Goal: Transaction & Acquisition: Purchase product/service

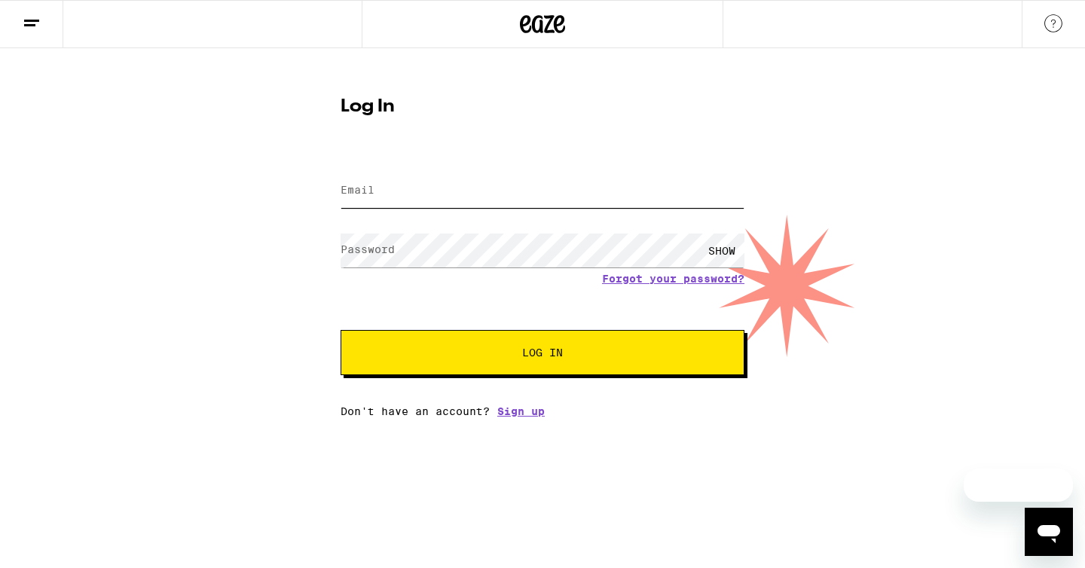
type input "[PERSON_NAME][EMAIL_ADDRESS][DOMAIN_NAME]"
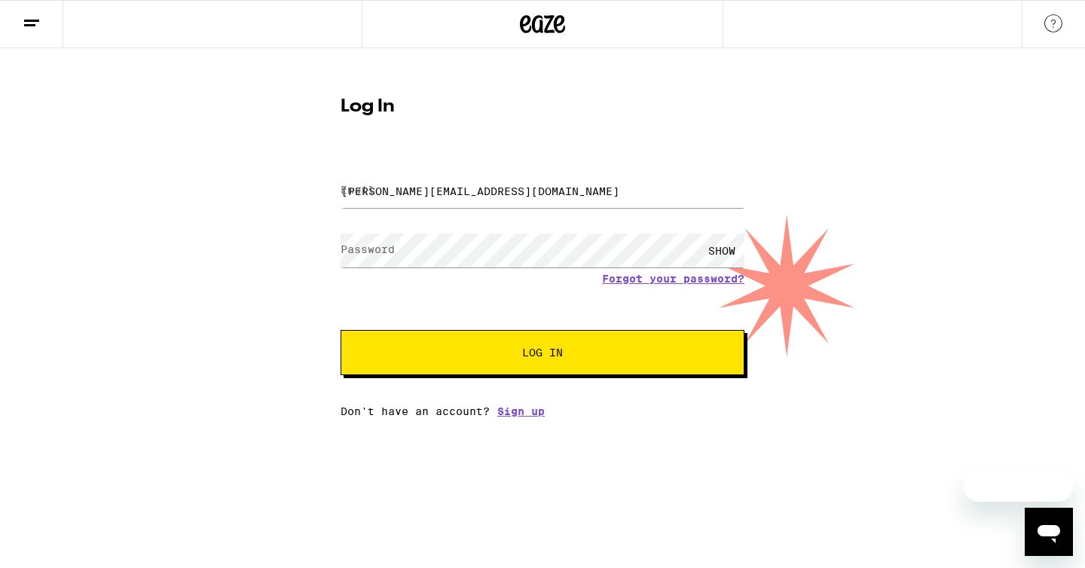
click at [502, 366] on button "Log In" at bounding box center [543, 352] width 404 height 45
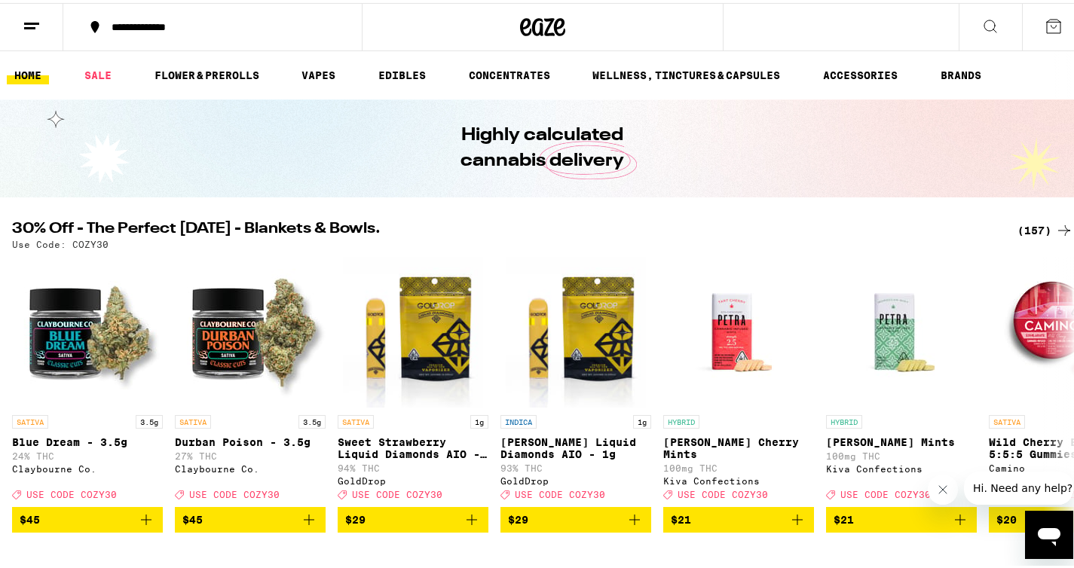
click at [984, 17] on icon at bounding box center [990, 23] width 12 height 12
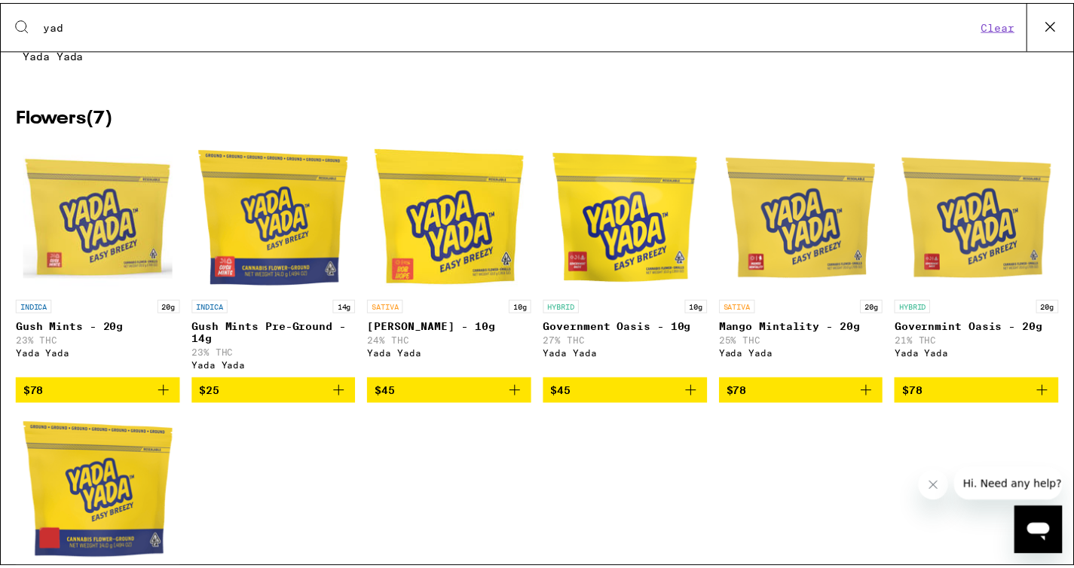
scroll to position [167, 0]
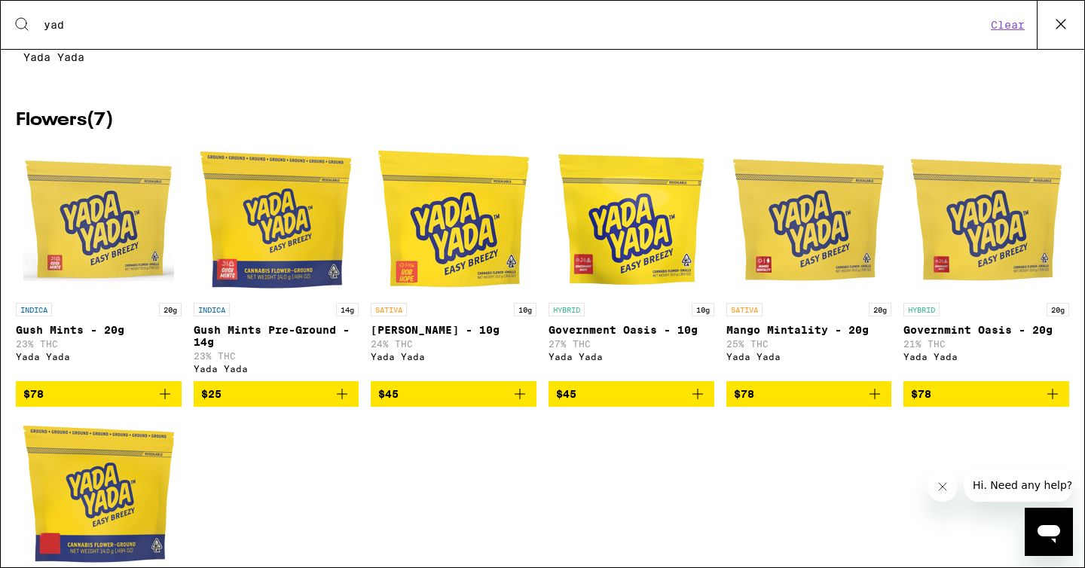
type input "yad"
click at [76, 229] on img "Open page for Gush Mints - 20g from Yada Yada" at bounding box center [98, 220] width 151 height 151
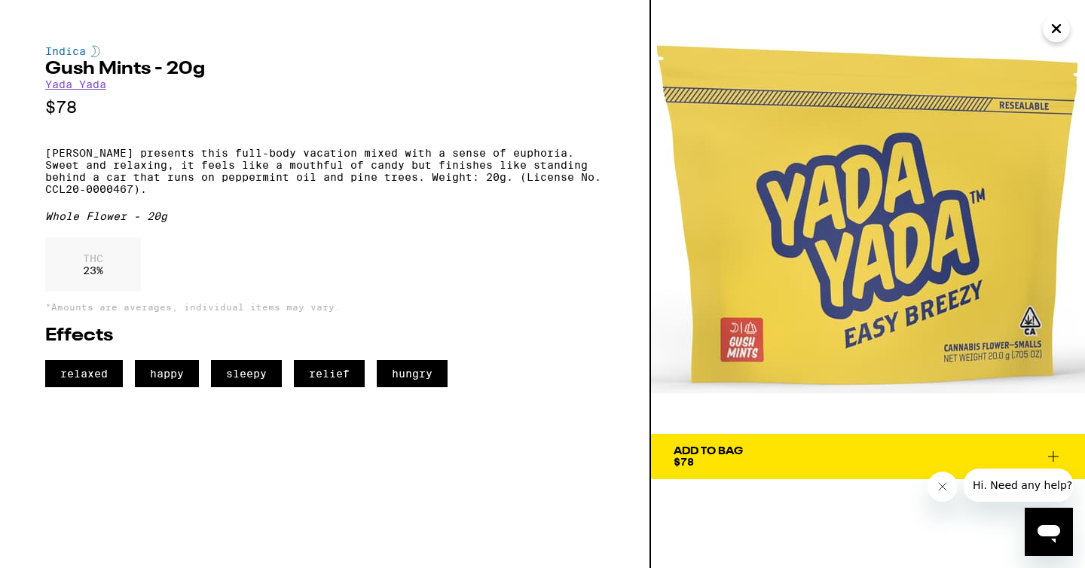
click at [819, 452] on span "Add To Bag $78" at bounding box center [868, 456] width 389 height 21
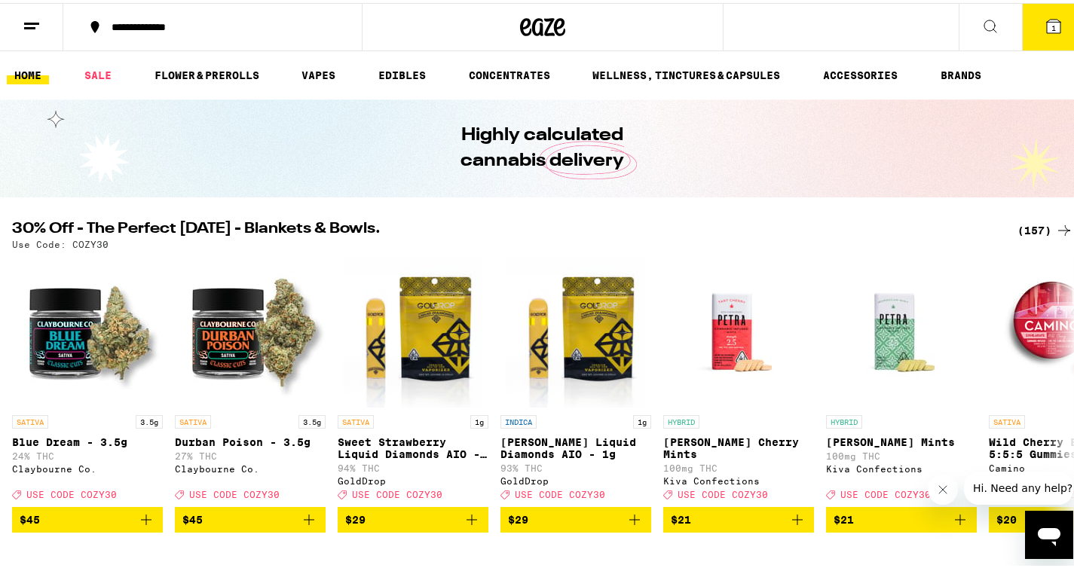
click at [1054, 21] on button "1" at bounding box center [1053, 24] width 63 height 47
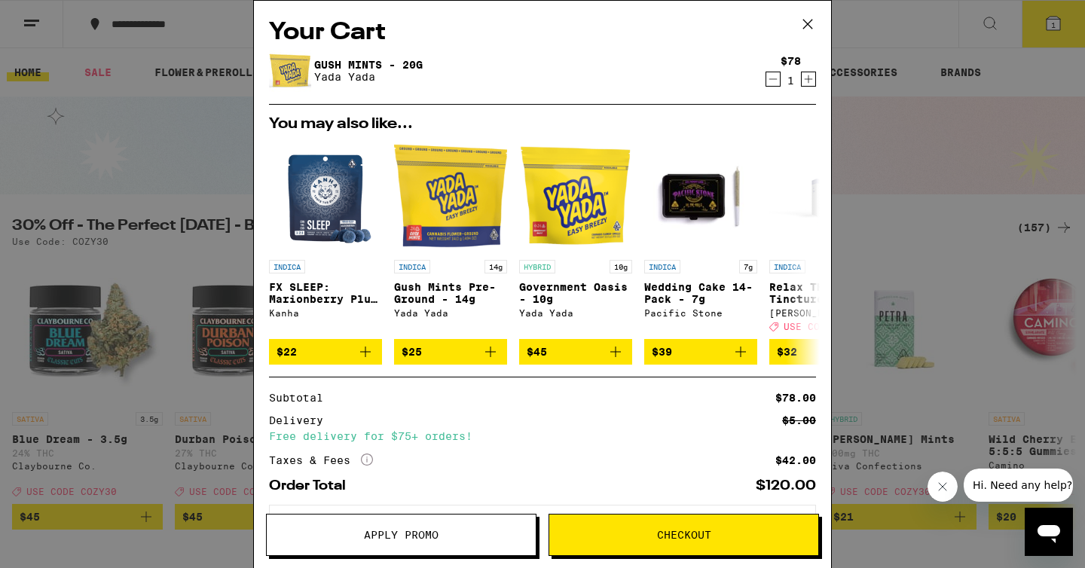
click at [670, 539] on span "Checkout" at bounding box center [684, 535] width 54 height 11
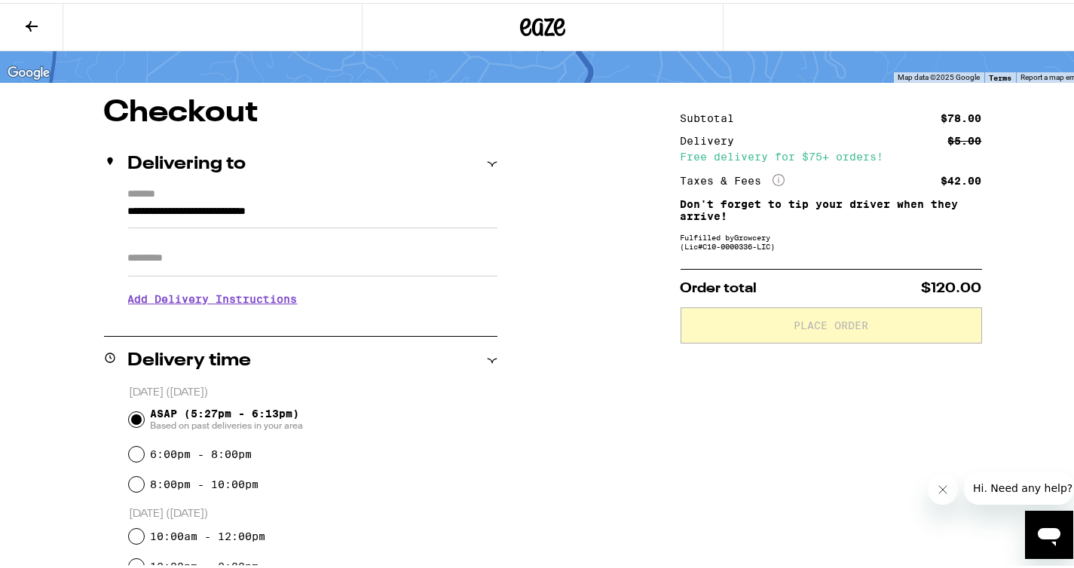
scroll to position [118, 0]
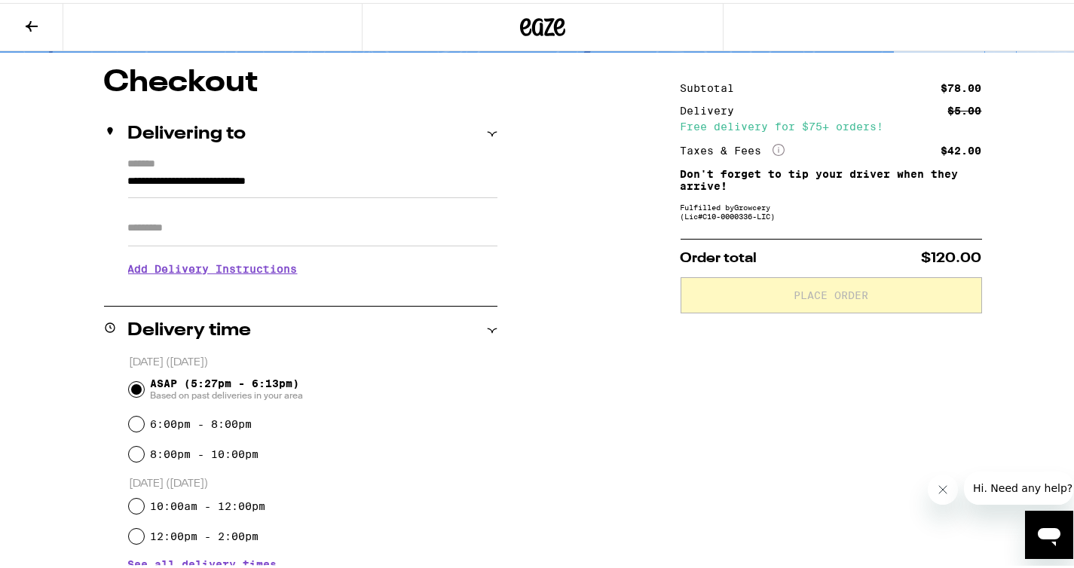
click at [491, 335] on div "Delivery time" at bounding box center [300, 328] width 393 height 18
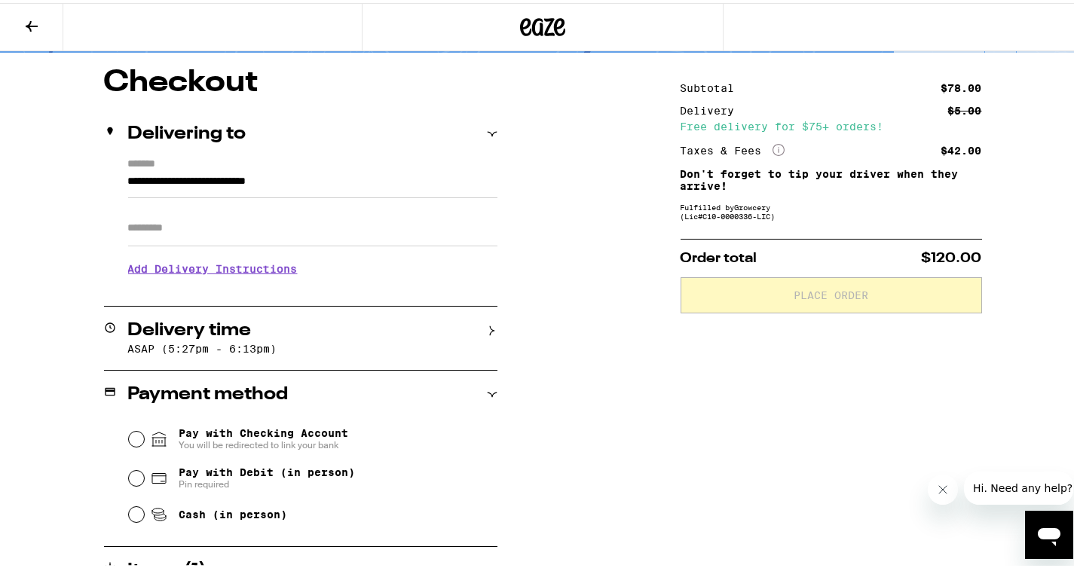
click at [487, 330] on icon at bounding box center [492, 328] width 11 height 11
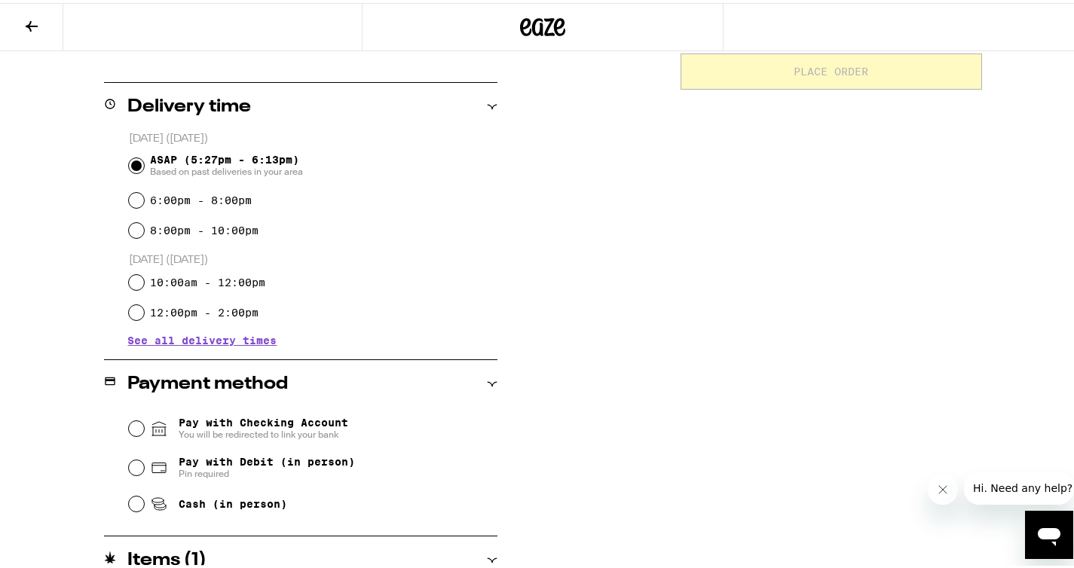
scroll to position [410, 0]
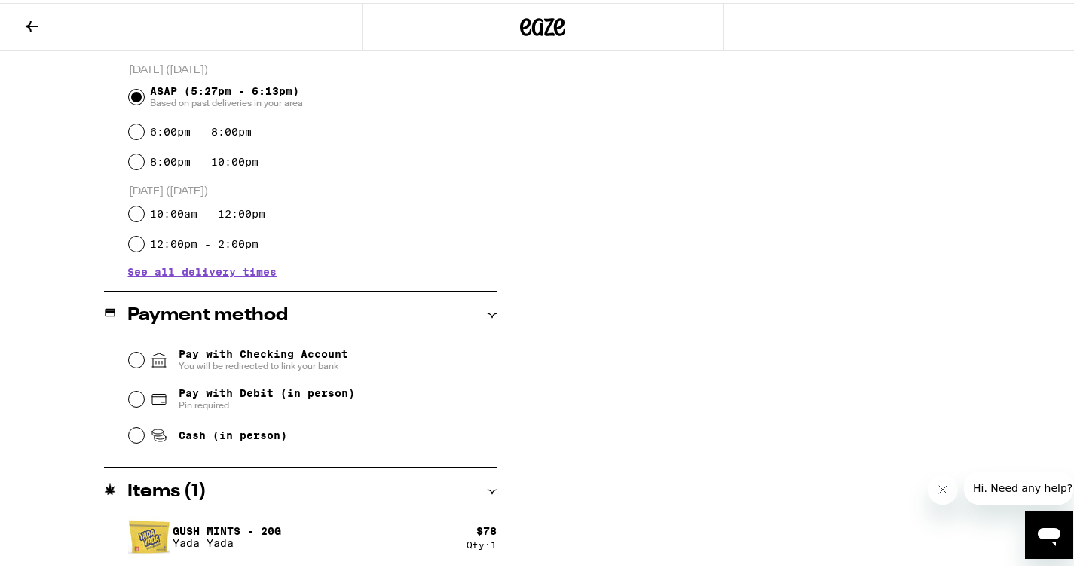
click at [129, 444] on div "Cash (in person)" at bounding box center [313, 432] width 369 height 33
click at [130, 440] on input "Cash (in person)" at bounding box center [136, 432] width 15 height 15
radio input "true"
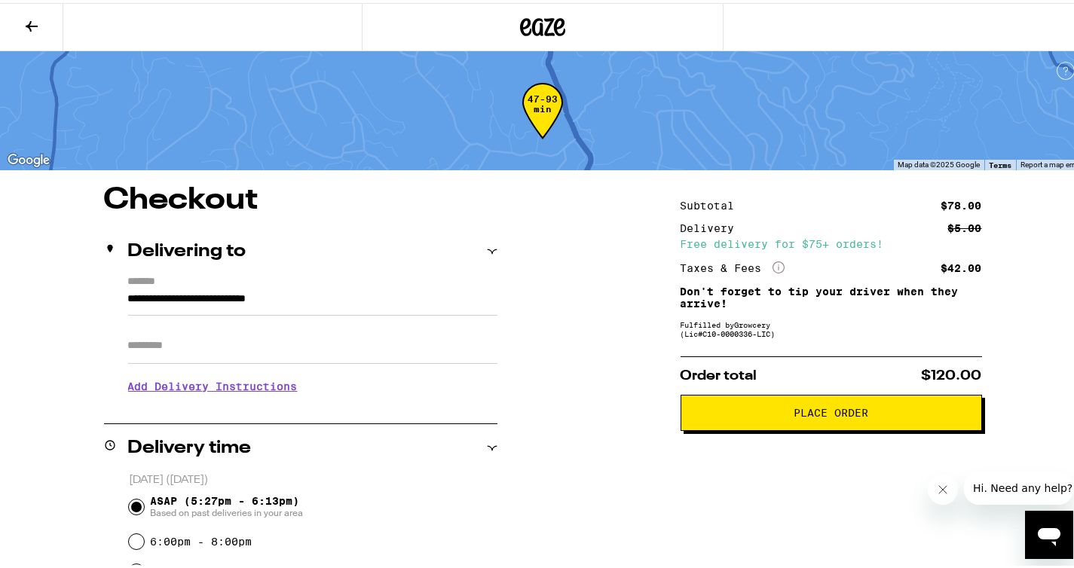
click at [803, 415] on span "Place Order" at bounding box center [831, 410] width 75 height 11
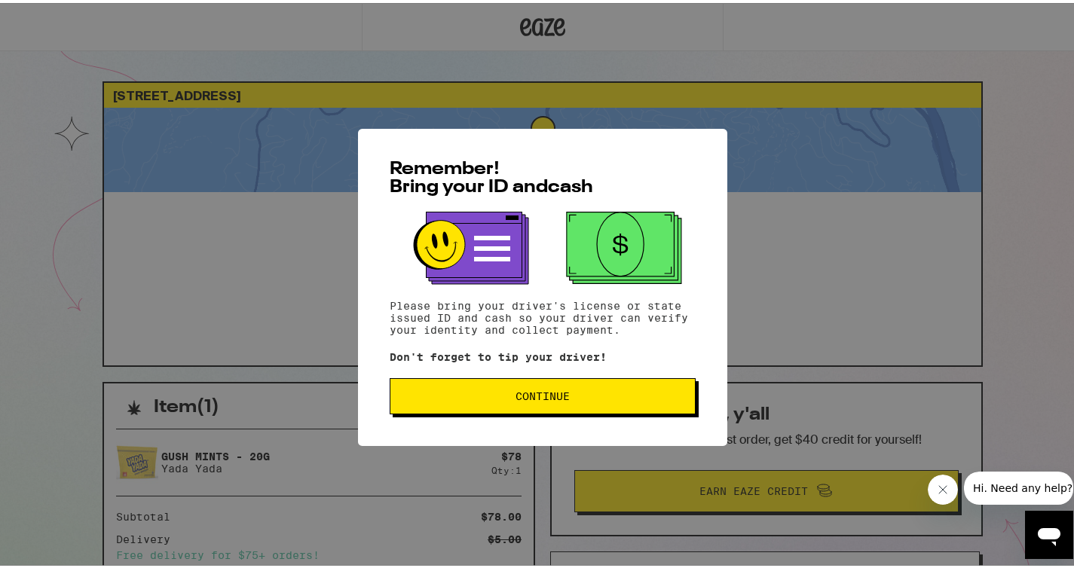
click at [531, 399] on span "Continue" at bounding box center [543, 393] width 54 height 11
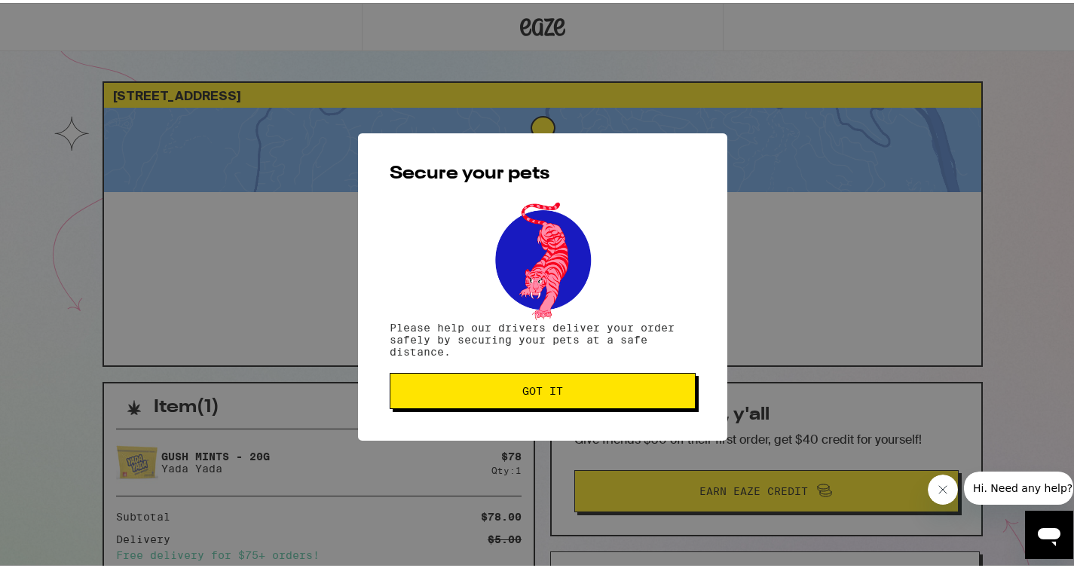
click at [531, 399] on button "Got it" at bounding box center [543, 388] width 306 height 36
